Goal: Information Seeking & Learning: Learn about a topic

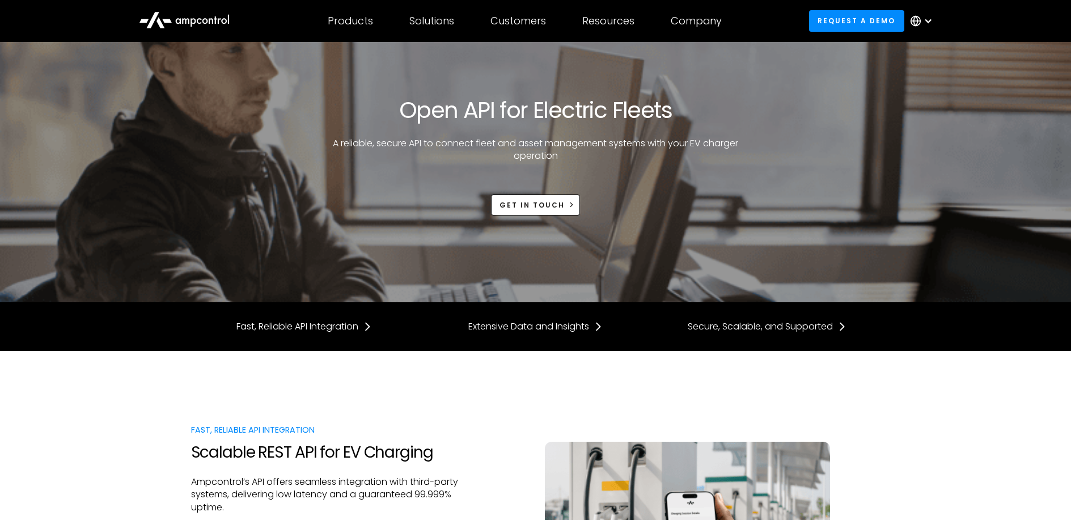
click at [923, 31] on div at bounding box center [924, 21] width 40 height 34
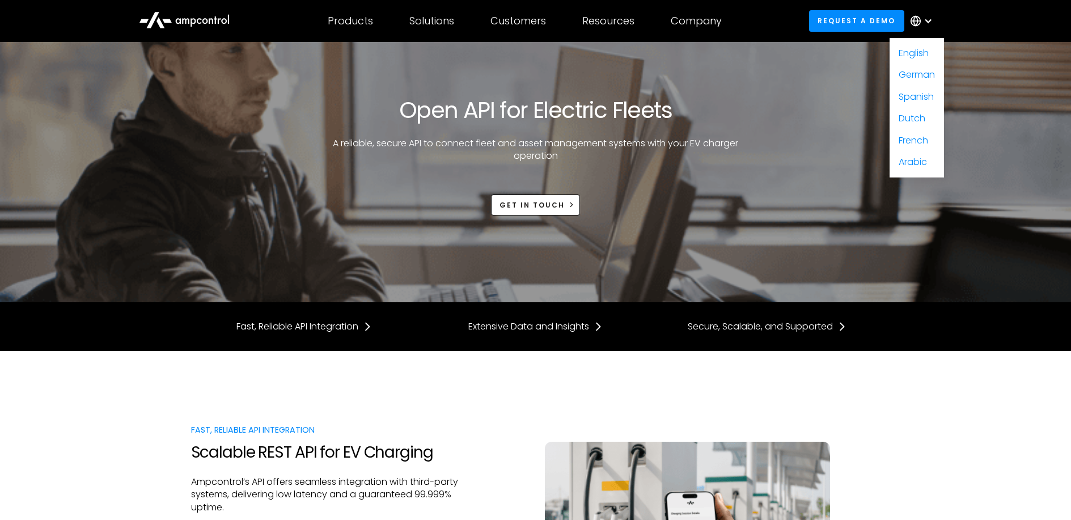
click at [755, 97] on div "Open API for Electric Fleets A reliable, secure API to connect fleet and asset …" at bounding box center [535, 155] width 689 height 119
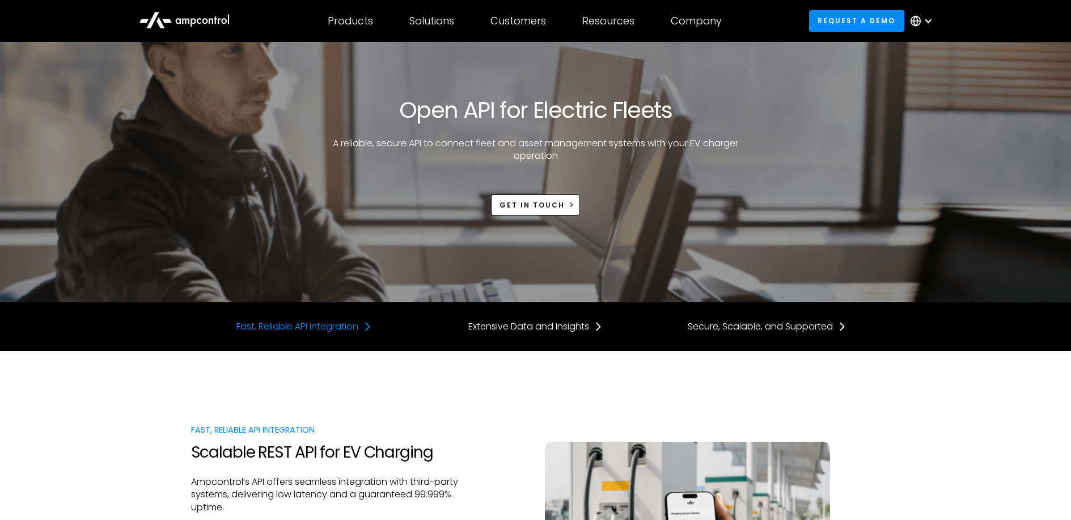
click at [343, 325] on div "Fast, Reliable API Integration" at bounding box center [297, 326] width 122 height 12
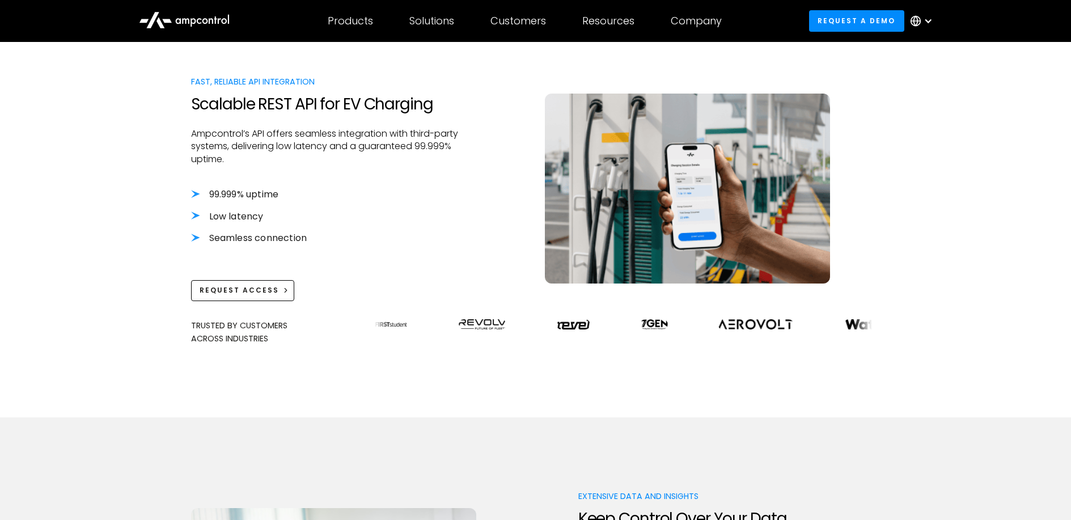
scroll to position [351, 0]
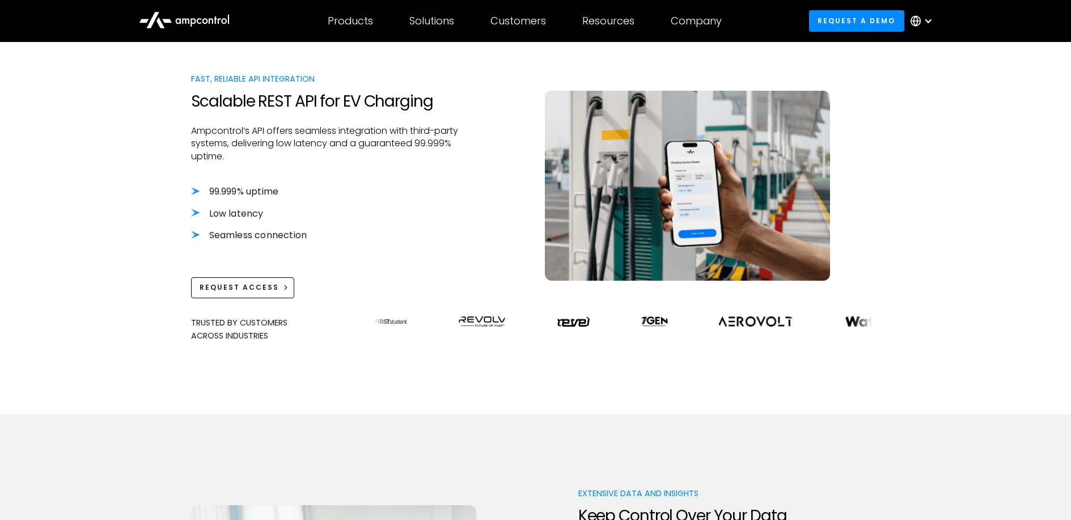
click at [928, 19] on div at bounding box center [927, 20] width 9 height 9
click at [475, 183] on div "Fast, Reliable API Integration Scalable REST API for EV Charging Ampcontrol’s A…" at bounding box center [535, 186] width 689 height 226
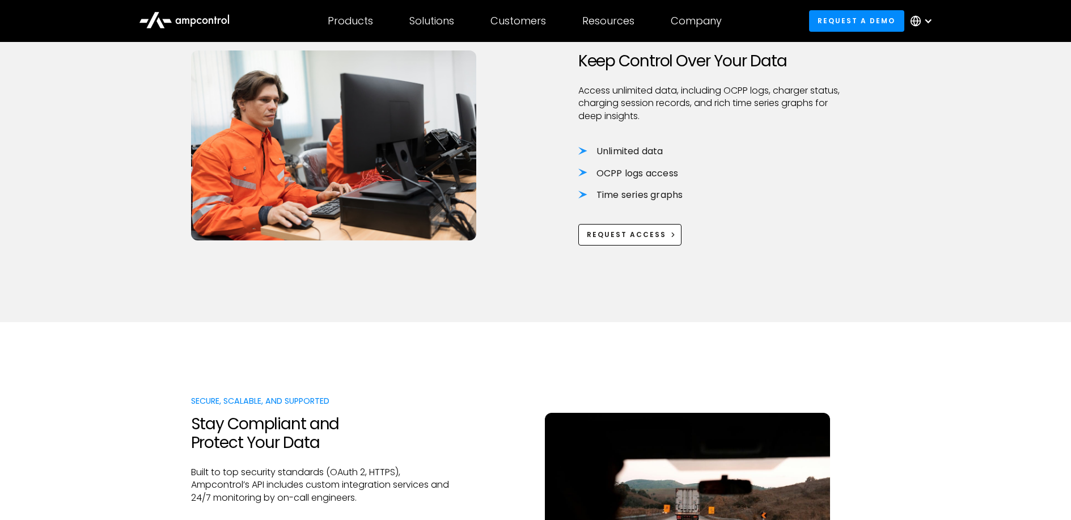
scroll to position [850, 0]
